Goal: Check status: Check status

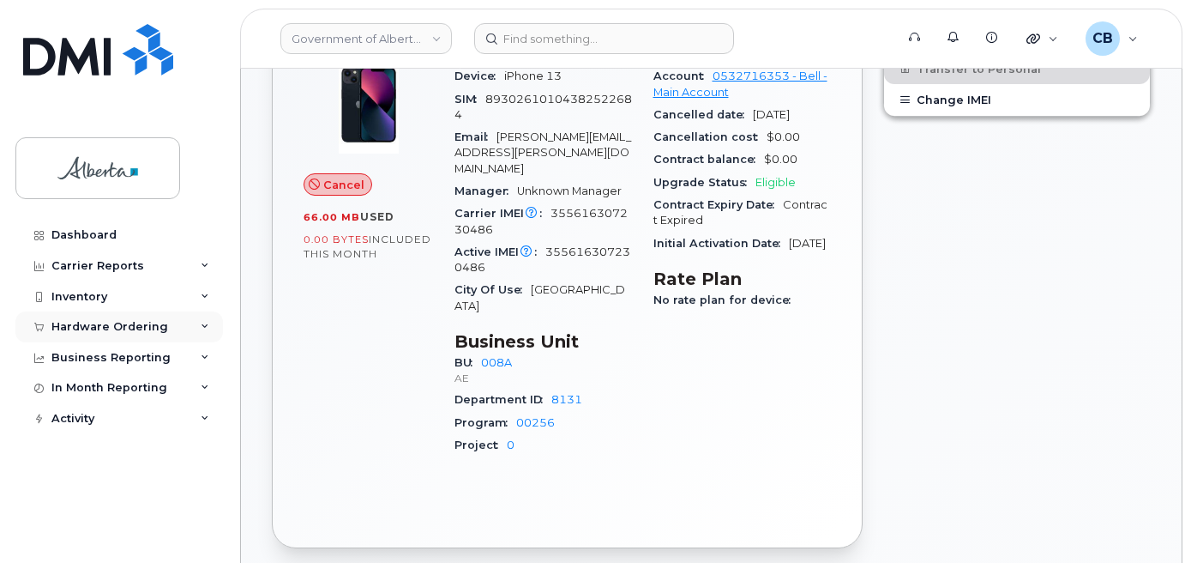
scroll to position [603, 0]
click at [71, 327] on div "Hardware Ordering" at bounding box center [109, 327] width 117 height 14
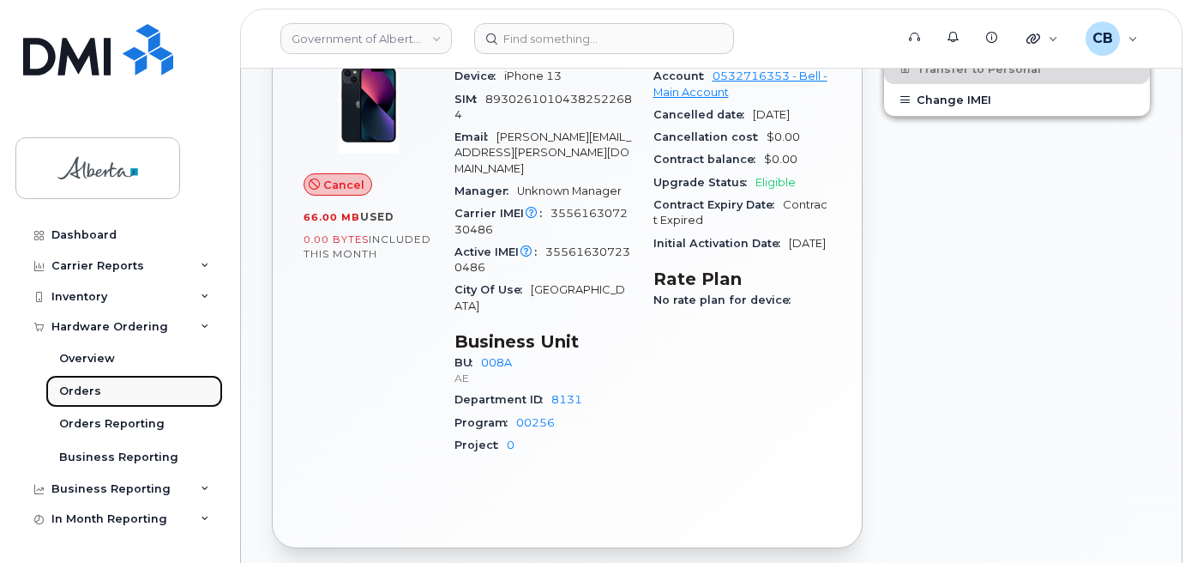
click at [75, 387] on div "Orders" at bounding box center [80, 390] width 42 height 15
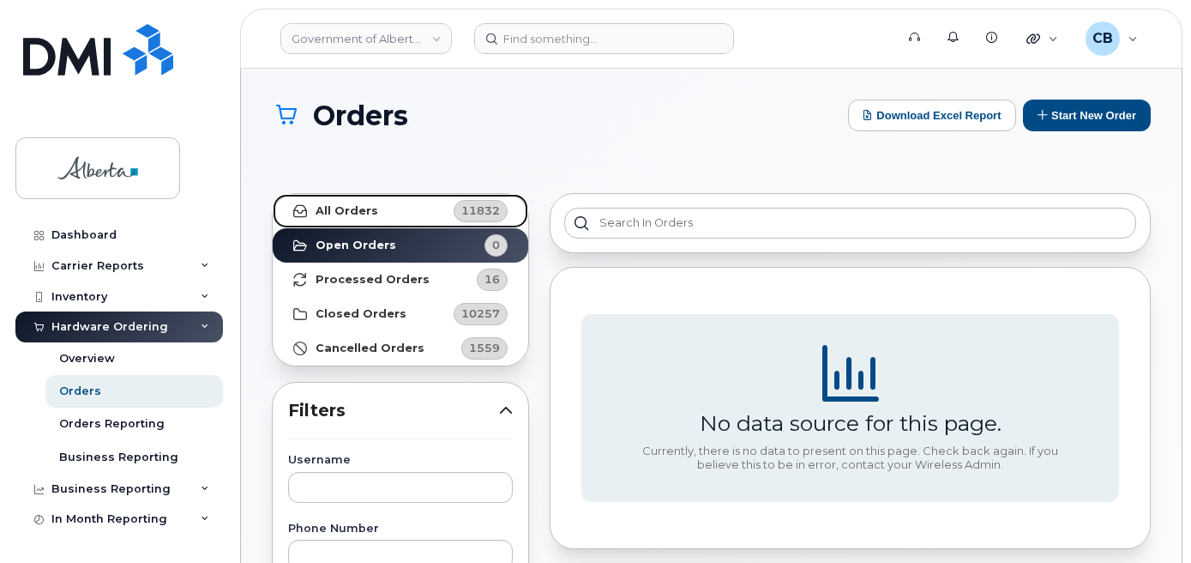
click at [358, 208] on strong "All Orders" at bounding box center [347, 211] width 63 height 14
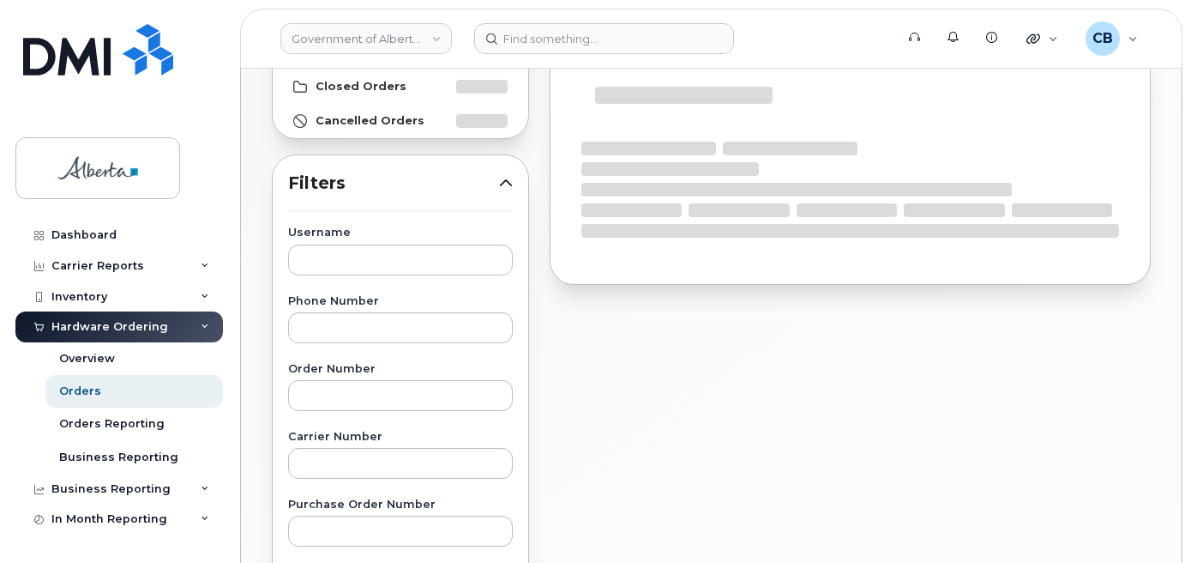
scroll to position [257, 0]
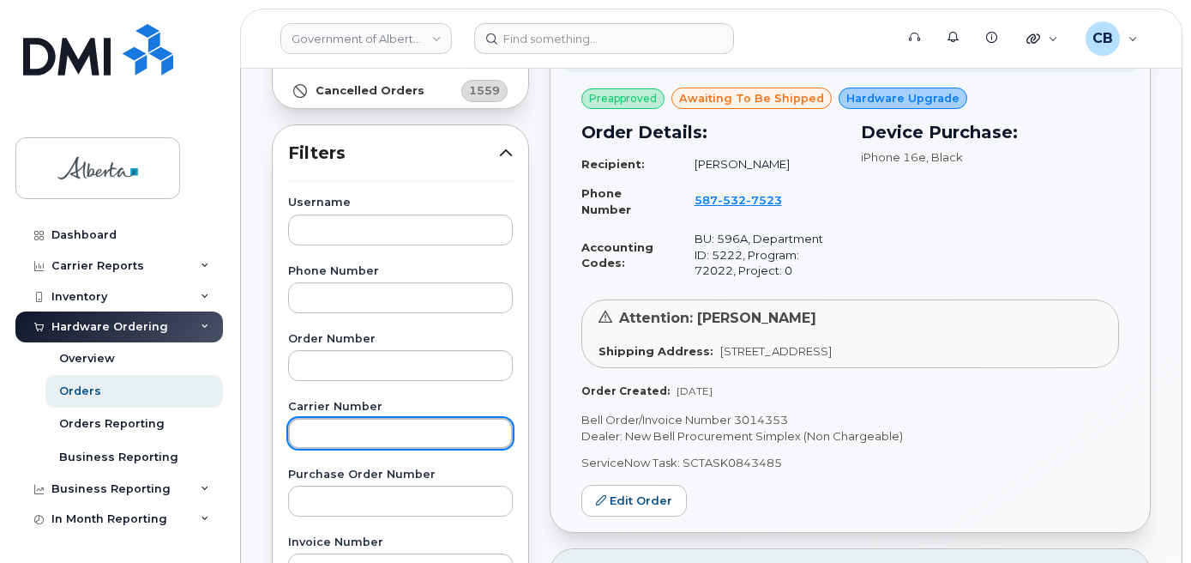
click at [308, 434] on input "text" at bounding box center [400, 433] width 225 height 31
paste input "3014119"
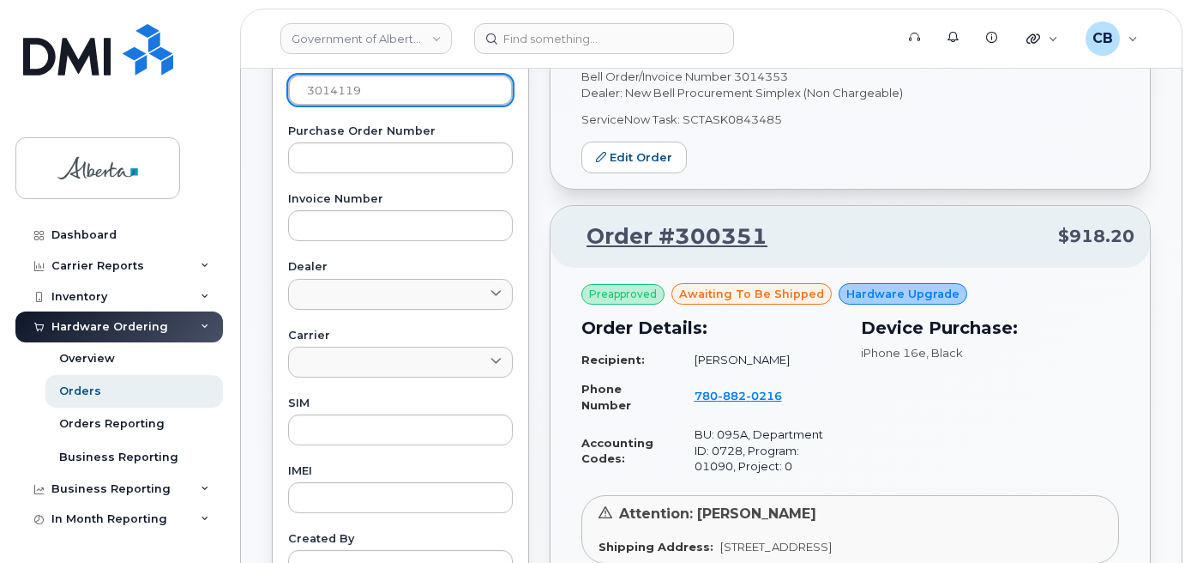
scroll to position [858, 0]
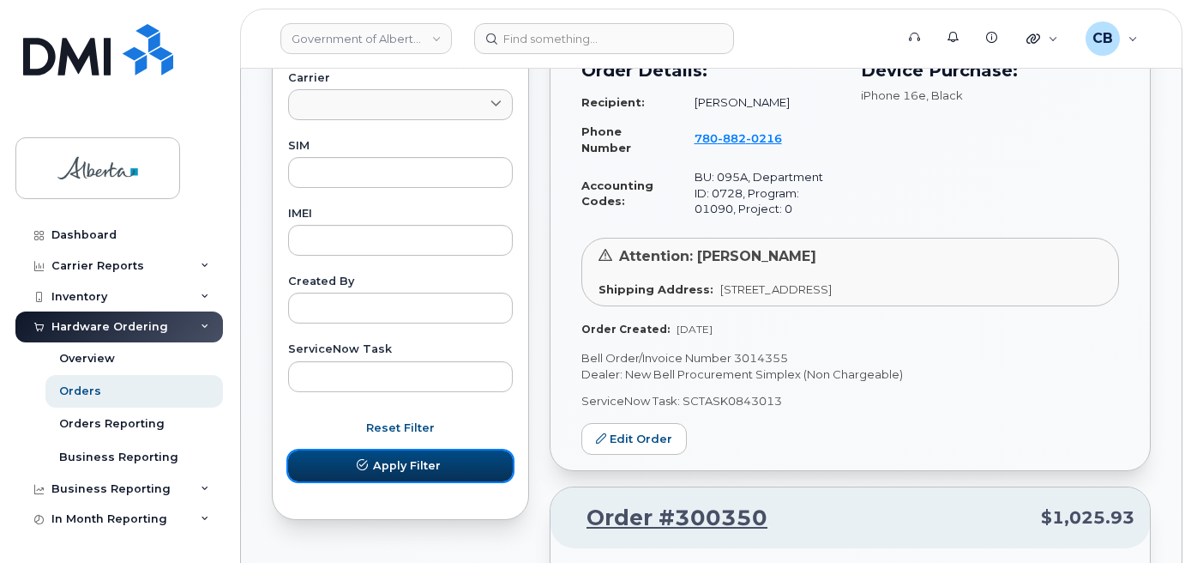
click at [381, 464] on span "Apply Filter" at bounding box center [407, 465] width 68 height 16
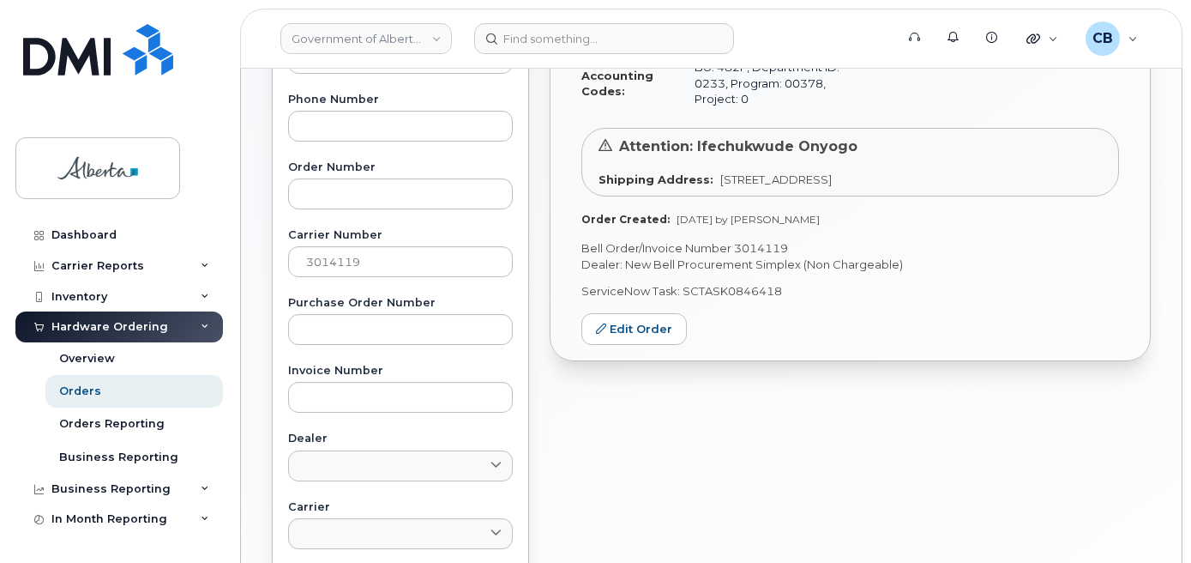
scroll to position [343, 0]
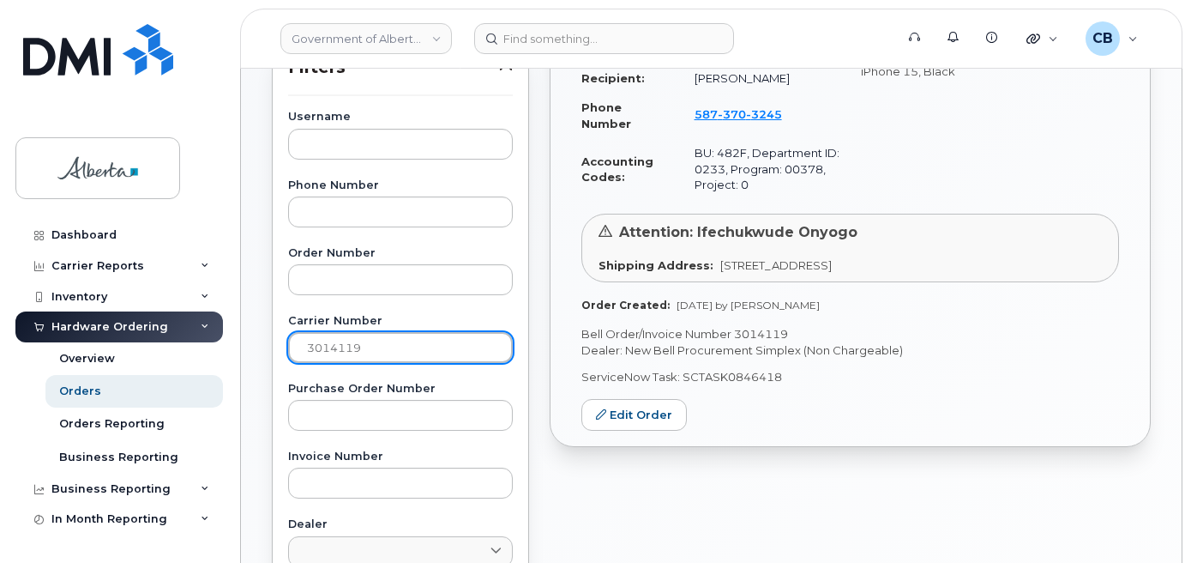
click at [308, 342] on input "3014119" at bounding box center [400, 347] width 225 height 31
paste input "3862"
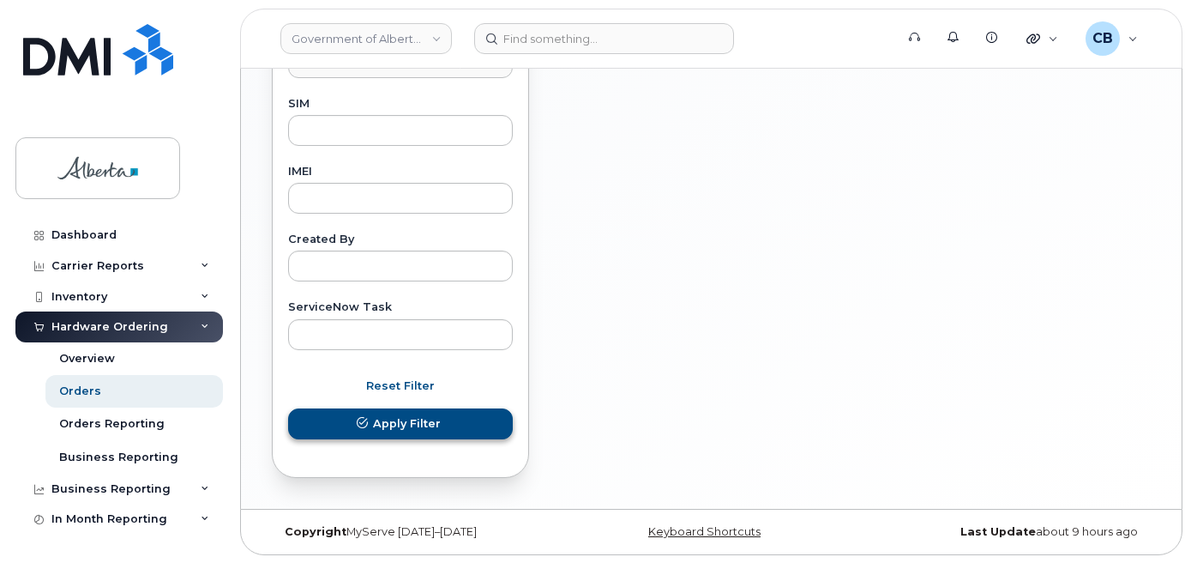
scroll to position [900, 0]
type input "3013862"
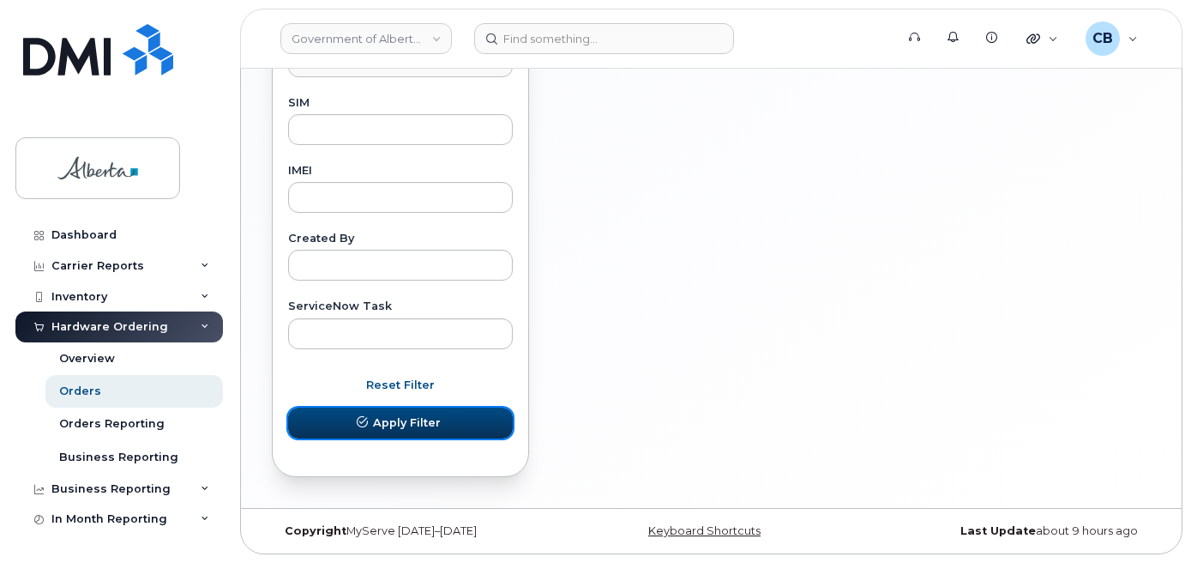
click at [384, 415] on span "Apply Filter" at bounding box center [407, 422] width 68 height 16
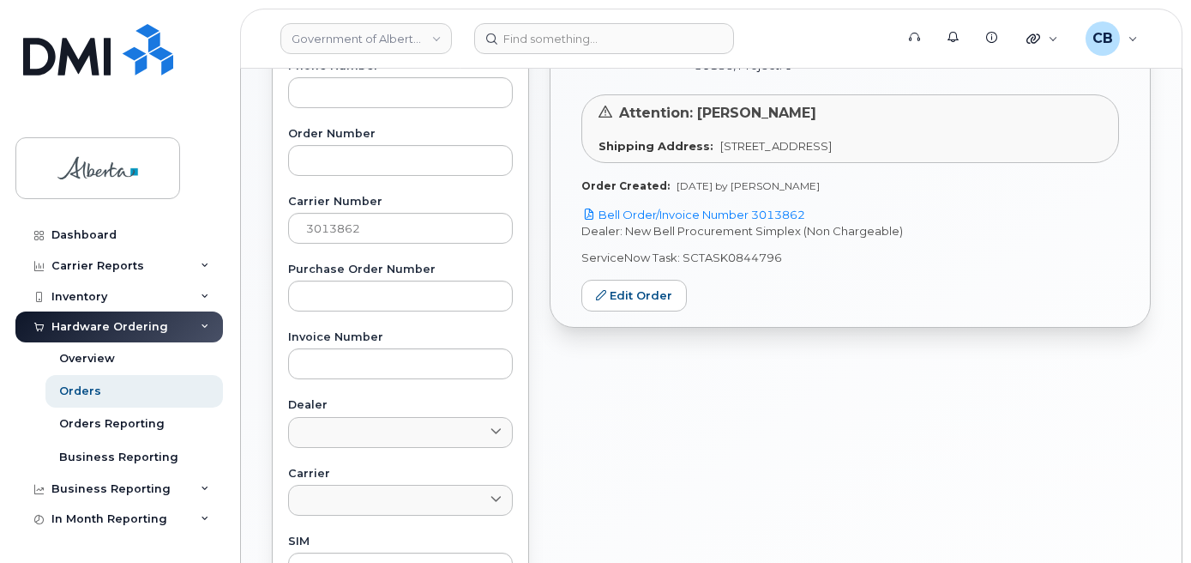
scroll to position [386, 0]
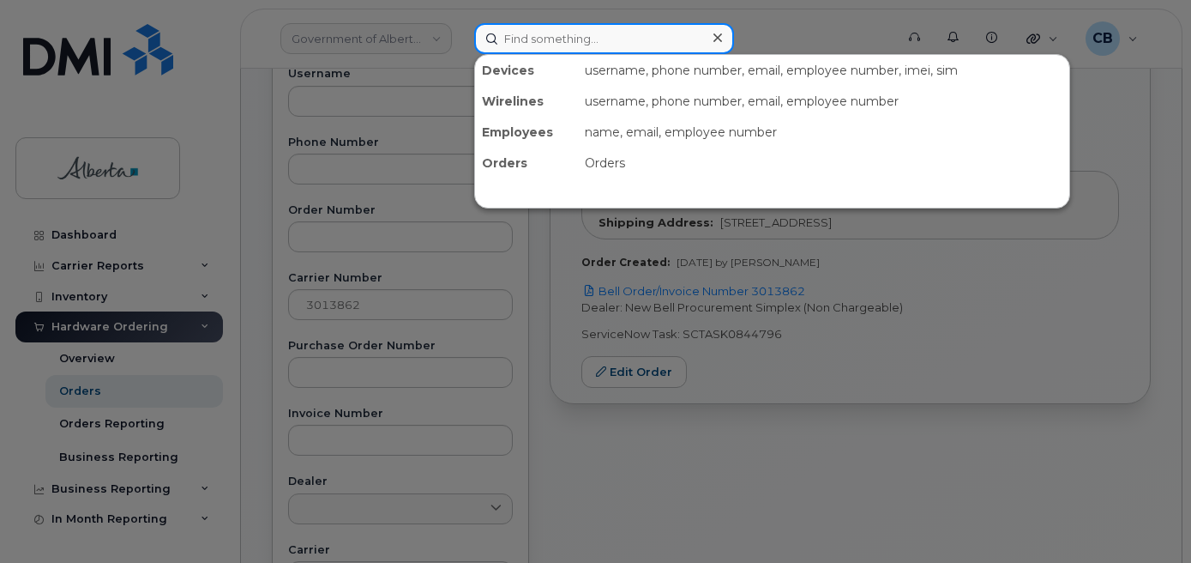
click at [569, 27] on input at bounding box center [604, 38] width 260 height 31
paste input "5878732961"
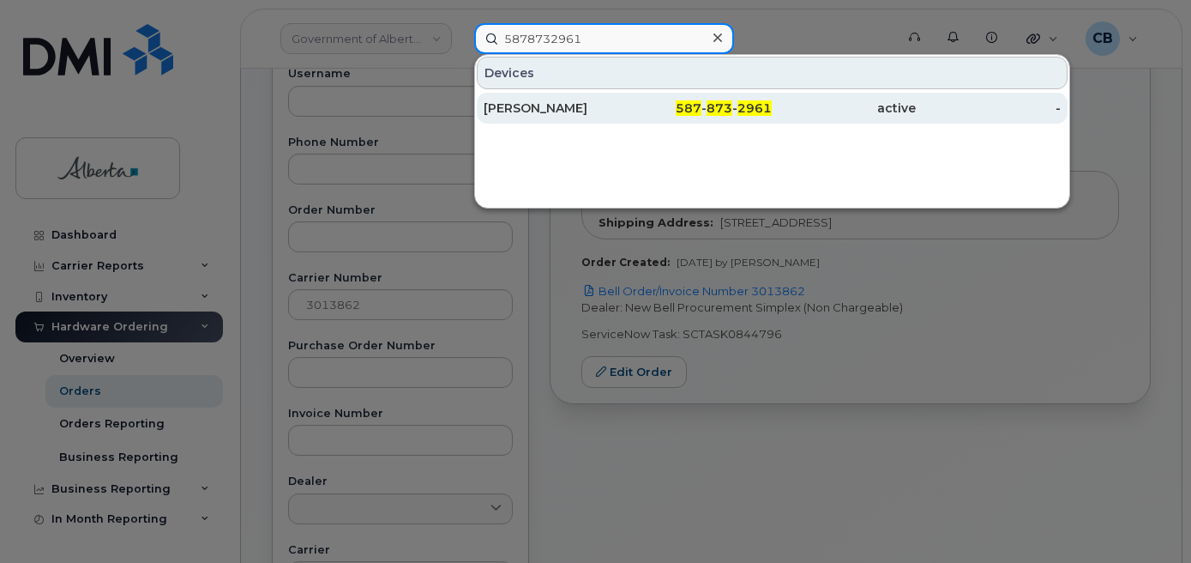
type input "5878732961"
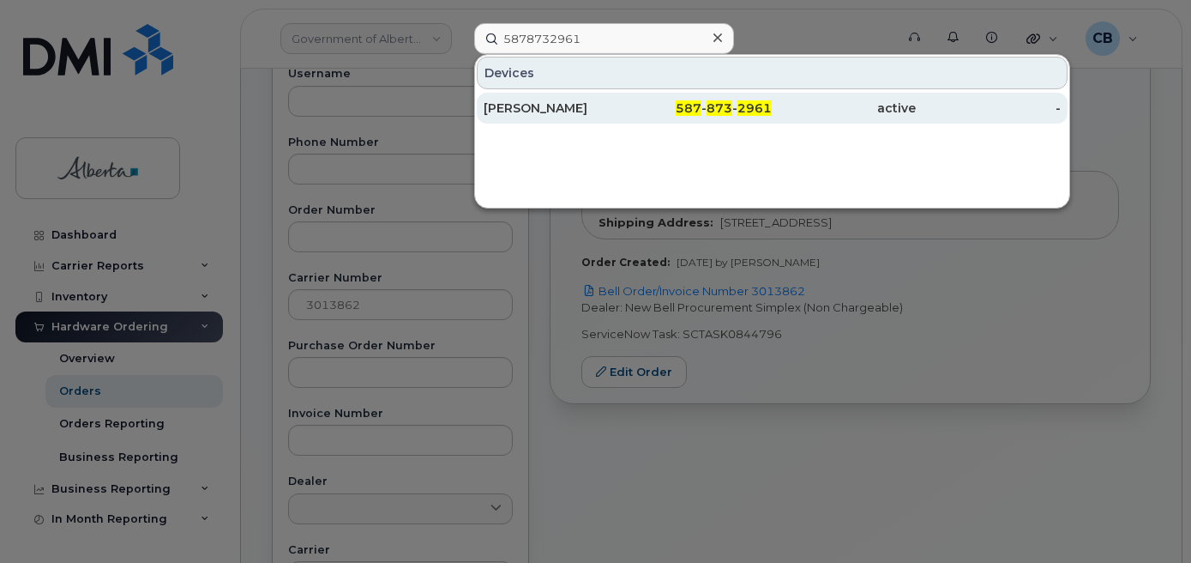
click at [541, 105] on div "[PERSON_NAME]" at bounding box center [556, 107] width 144 height 17
